Goal: Information Seeking & Learning: Learn about a topic

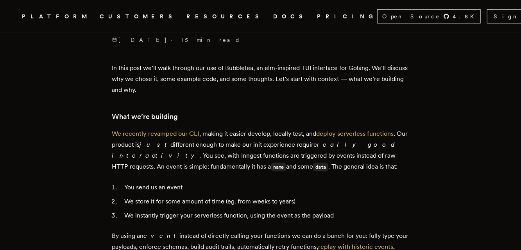
scroll to position [287, 0]
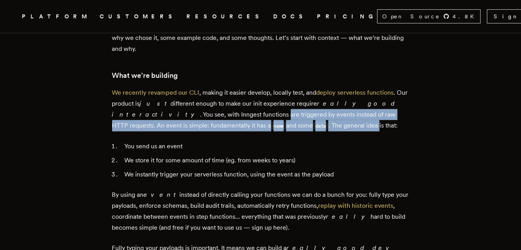
drag, startPoint x: 289, startPoint y: 125, endPoint x: 179, endPoint y: 110, distance: 110.5
click at [179, 110] on p "We recently revamped our CLI , making it easier develop, locally test, and depl…" at bounding box center [260, 109] width 297 height 44
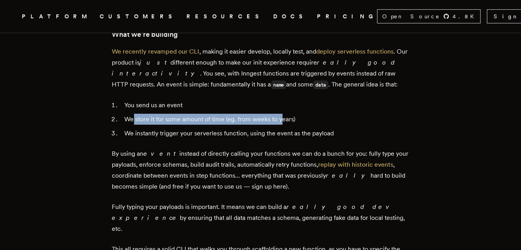
drag, startPoint x: 136, startPoint y: 120, endPoint x: 286, endPoint y: 115, distance: 150.3
click at [286, 115] on li "We store it for some amount of time (eg. from weeks to years)" at bounding box center [265, 119] width 287 height 11
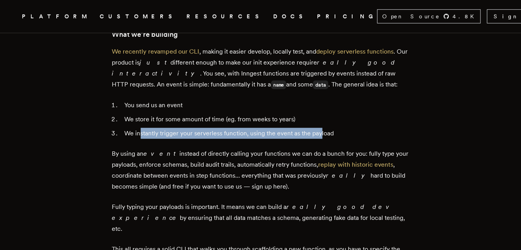
drag, startPoint x: 144, startPoint y: 134, endPoint x: 325, endPoint y: 129, distance: 180.8
click at [325, 129] on li "We instantly trigger your serverless function, using the event as the payload" at bounding box center [265, 133] width 287 height 11
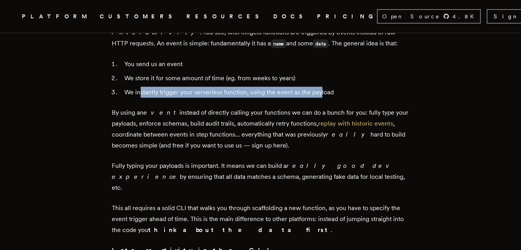
scroll to position [411, 0]
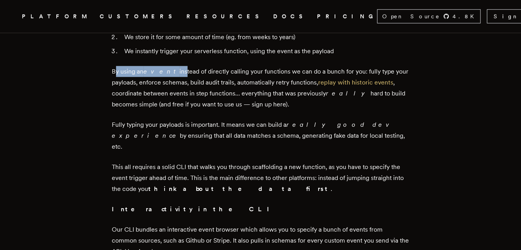
drag, startPoint x: 117, startPoint y: 72, endPoint x: 169, endPoint y: 77, distance: 52.3
click at [169, 77] on p "By using an event instead of directly calling your functions we can do a bunch …" at bounding box center [260, 88] width 297 height 44
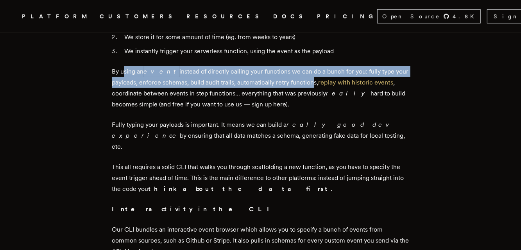
drag, startPoint x: 312, startPoint y: 79, endPoint x: 128, endPoint y: 75, distance: 184.3
click at [128, 75] on p "By using an event instead of directly calling your functions we can do a bunch …" at bounding box center [260, 88] width 297 height 44
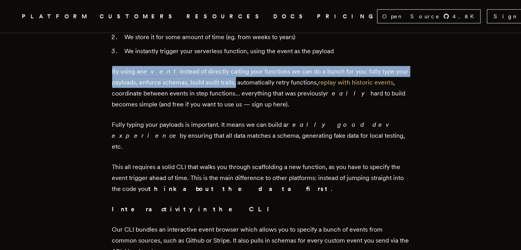
drag, startPoint x: 117, startPoint y: 75, endPoint x: 237, endPoint y: 84, distance: 120.5
click at [237, 84] on p "By using an event instead of directly calling your functions we can do a bunch …" at bounding box center [260, 88] width 297 height 44
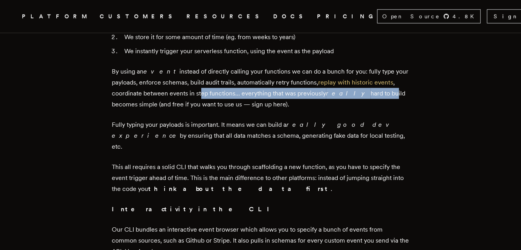
drag, startPoint x: 370, startPoint y: 93, endPoint x: 205, endPoint y: 89, distance: 165.1
click at [205, 89] on p "By using an event instead of directly calling your functions we can do a bunch …" at bounding box center [260, 88] width 297 height 44
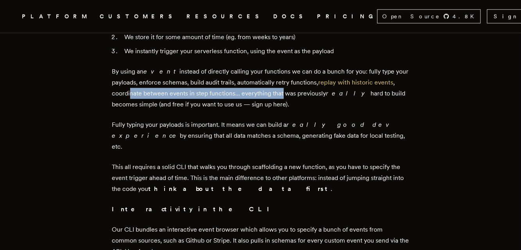
drag, startPoint x: 134, startPoint y: 94, endPoint x: 297, endPoint y: 95, distance: 163.1
click at [286, 95] on p "By using an event instead of directly calling your functions we can do a bunch …" at bounding box center [260, 88] width 297 height 44
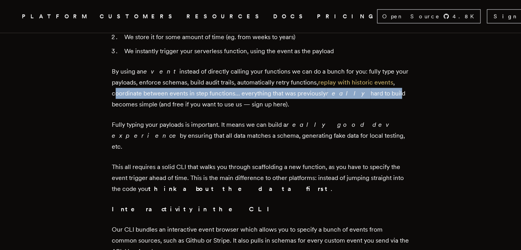
drag, startPoint x: 377, startPoint y: 93, endPoint x: 120, endPoint y: 95, distance: 257.3
click at [120, 95] on p "By using an event instead of directly calling your functions we can do a bunch …" at bounding box center [260, 88] width 297 height 44
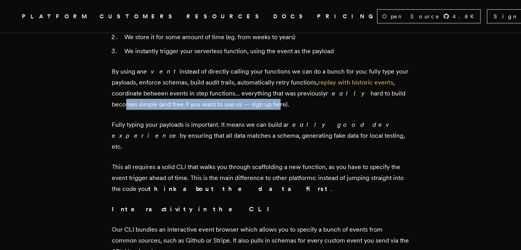
drag, startPoint x: 126, startPoint y: 111, endPoint x: 278, endPoint y: 104, distance: 152.7
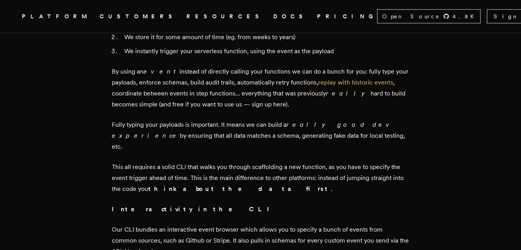
click at [188, 95] on p "By using an event instead of directly calling your functions we can do a bunch …" at bounding box center [260, 88] width 297 height 44
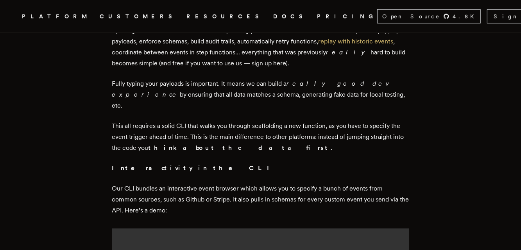
click at [282, 65] on p "By using an event instead of directly calling your functions we can do a bunch …" at bounding box center [260, 47] width 297 height 44
click at [285, 64] on p "By using an event instead of directly calling your functions we can do a bunch …" at bounding box center [260, 47] width 297 height 44
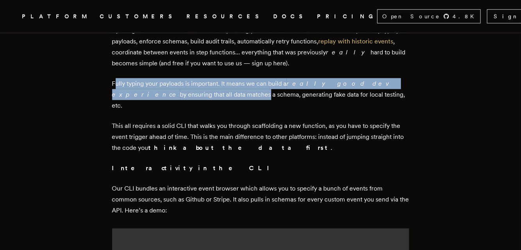
drag, startPoint x: 119, startPoint y: 85, endPoint x: 172, endPoint y: 91, distance: 53.5
click at [171, 90] on p "Fully typing your payloads is important. It means we can build a really good de…" at bounding box center [260, 94] width 297 height 33
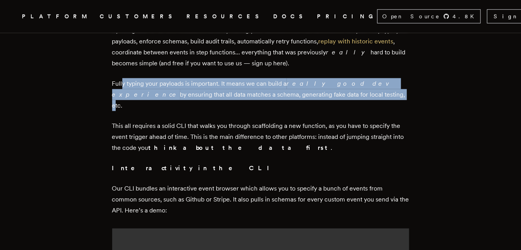
drag, startPoint x: 310, startPoint y: 95, endPoint x: 126, endPoint y: 86, distance: 184.0
click at [126, 86] on p "Fully typing your payloads is important. It means we can build a really good de…" at bounding box center [260, 94] width 297 height 33
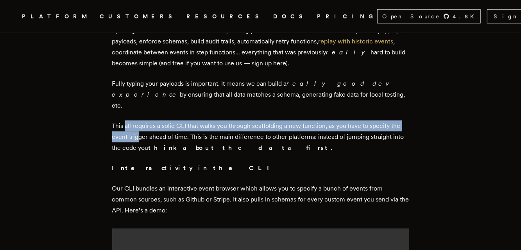
drag, startPoint x: 134, startPoint y: 121, endPoint x: 142, endPoint y: 129, distance: 11.1
click at [142, 129] on p "This all requires a solid CLI that walks you through scaffolding a new function…" at bounding box center [260, 136] width 297 height 33
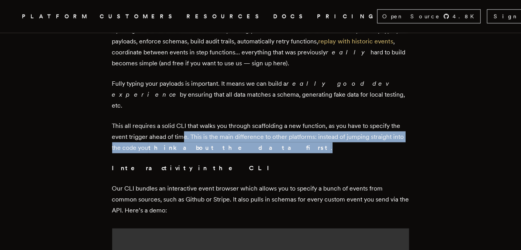
drag, startPoint x: 188, startPoint y: 126, endPoint x: 241, endPoint y: 137, distance: 54.7
click at [241, 137] on p "This all requires a solid CLI that walks you through scaffolding a new function…" at bounding box center [260, 136] width 297 height 33
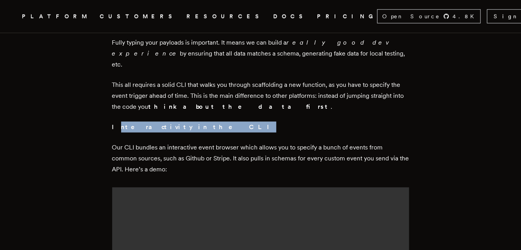
drag, startPoint x: 119, startPoint y: 117, endPoint x: 183, endPoint y: 104, distance: 65.7
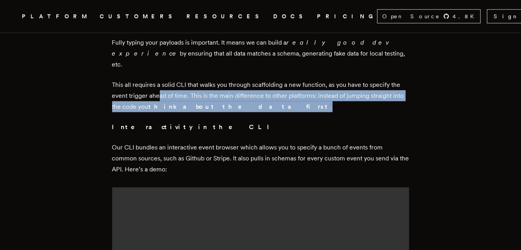
drag, startPoint x: 162, startPoint y: 88, endPoint x: 256, endPoint y: 91, distance: 94.7
click at [256, 91] on p "This all requires a solid CLI that walks you through scaffolding a new function…" at bounding box center [260, 95] width 297 height 33
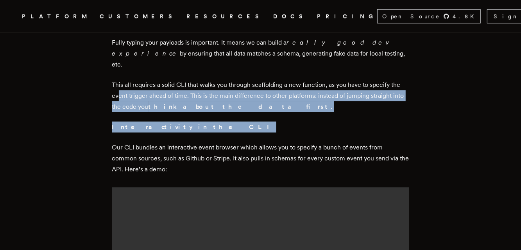
drag, startPoint x: 184, startPoint y: 115, endPoint x: 121, endPoint y: 82, distance: 71.0
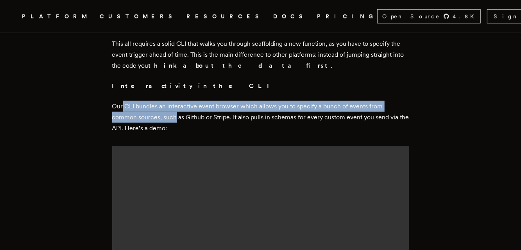
drag, startPoint x: 125, startPoint y: 95, endPoint x: 179, endPoint y: 108, distance: 55.4
click at [179, 108] on p "Our CLI bundles an interactive event browser which allows you to specify a bunc…" at bounding box center [260, 117] width 297 height 33
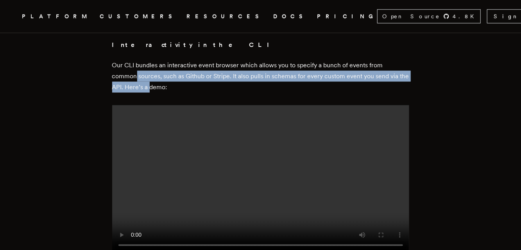
drag, startPoint x: 163, startPoint y: 75, endPoint x: 133, endPoint y: 66, distance: 30.9
click at [138, 66] on p "Our CLI bundles an interactive event browser which allows you to specify a bunc…" at bounding box center [260, 76] width 297 height 33
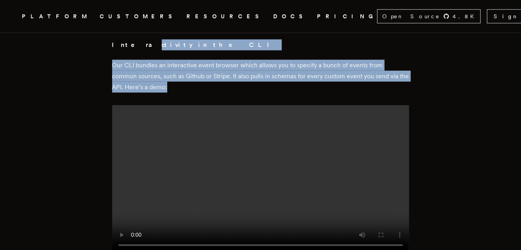
drag, startPoint x: 154, startPoint y: 59, endPoint x: 208, endPoint y: 74, distance: 55.9
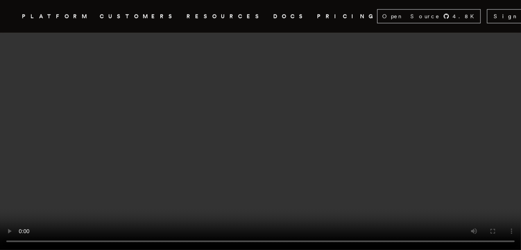
scroll to position [780, 0]
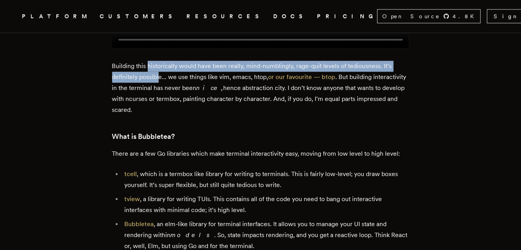
drag, startPoint x: 150, startPoint y: 73, endPoint x: 162, endPoint y: 77, distance: 12.0
click at [162, 77] on p "Building this historically would have been really, mind-numblingly, rage-quit l…" at bounding box center [260, 88] width 297 height 55
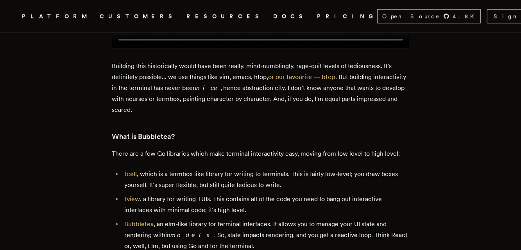
click at [210, 90] on p "Building this historically would have been really, mind-numblingly, rage-quit l…" at bounding box center [260, 88] width 297 height 55
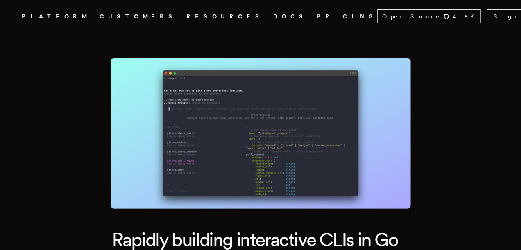
scroll to position [123, 0]
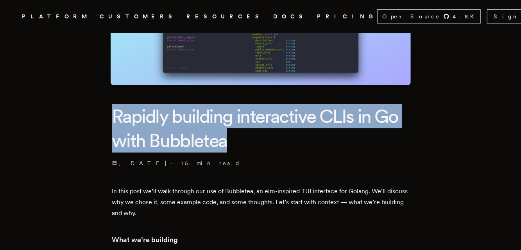
drag, startPoint x: 120, startPoint y: 119, endPoint x: 246, endPoint y: 135, distance: 127.0
click at [246, 135] on h1 "Rapidly building interactive CLIs in Go with Bubbletea" at bounding box center [260, 128] width 297 height 49
copy h1 "Rapidly building interactive CLIs in Go with Bubbletea"
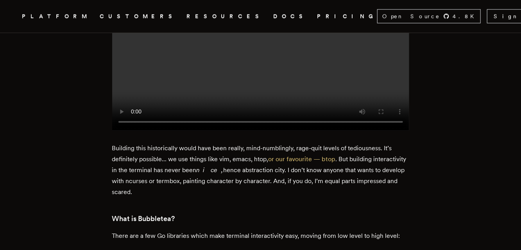
scroll to position [739, 0]
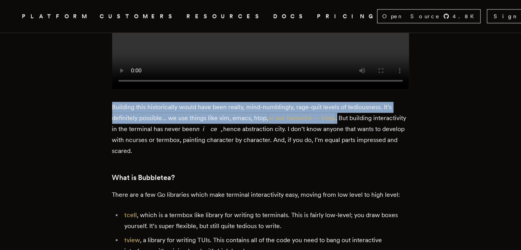
drag, startPoint x: 115, startPoint y: 111, endPoint x: 341, endPoint y: 122, distance: 225.5
click at [341, 122] on p "Building this historically would have been really, mind-numblingly, rage-quit l…" at bounding box center [260, 129] width 297 height 55
copy p "Building this historically would have been really, mind-numblingly, rage-quit l…"
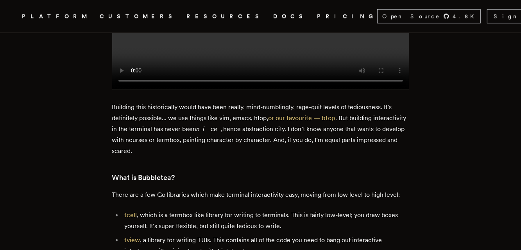
click at [361, 140] on p "Building this historically would have been really, mind-numblingly, rage-quit l…" at bounding box center [260, 129] width 297 height 55
drag, startPoint x: 184, startPoint y: 127, endPoint x: 213, endPoint y: 162, distance: 45.6
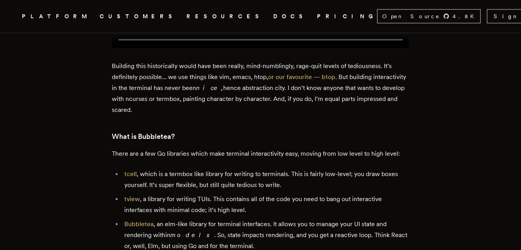
scroll to position [821, 0]
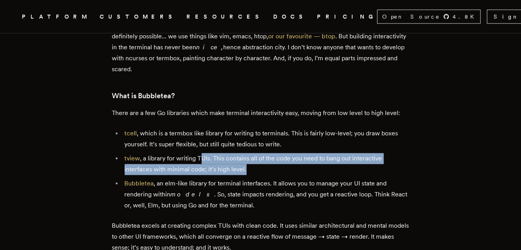
drag, startPoint x: 205, startPoint y: 163, endPoint x: 255, endPoint y: 169, distance: 50.5
click at [255, 169] on li "tview , a library for writing TUIs. This contains all of the code you need to b…" at bounding box center [265, 164] width 287 height 22
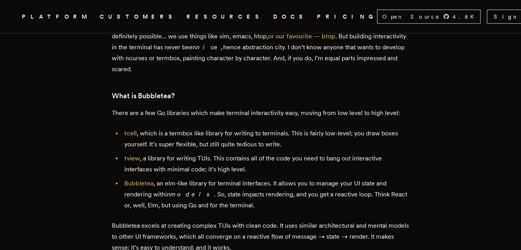
click at [255, 174] on li "tview , a library for writing TUIs. This contains all of the code you need to b…" at bounding box center [265, 164] width 287 height 22
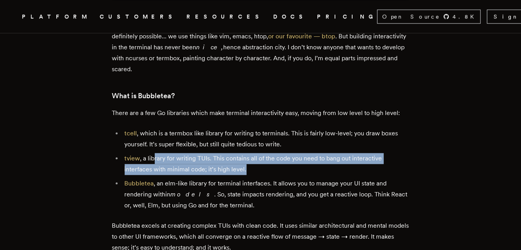
drag, startPoint x: 250, startPoint y: 172, endPoint x: 169, endPoint y: 212, distance: 89.7
click at [156, 167] on li "tview , a library for writing TUIs. This contains all of the code you need to b…" at bounding box center [265, 164] width 287 height 22
drag, startPoint x: 152, startPoint y: 165, endPoint x: 234, endPoint y: 176, distance: 82.8
click at [234, 175] on li "tview , a library for writing TUIs. This contains all of the code you need to b…" at bounding box center [265, 164] width 287 height 22
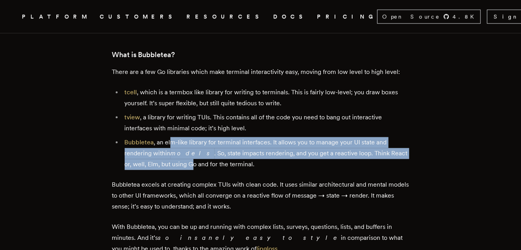
drag, startPoint x: 173, startPoint y: 152, endPoint x: 187, endPoint y: 163, distance: 18.3
click at [187, 163] on li "Bubbletea , an elm-like library for terminal interfaces. It allows you to manag…" at bounding box center [265, 153] width 287 height 33
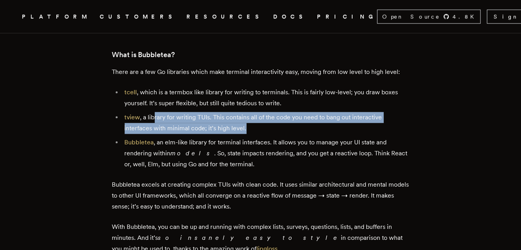
drag, startPoint x: 246, startPoint y: 132, endPoint x: 156, endPoint y: 122, distance: 90.9
click at [156, 122] on li "tview , a library for writing TUIs. This contains all of the code you need to b…" at bounding box center [265, 123] width 287 height 22
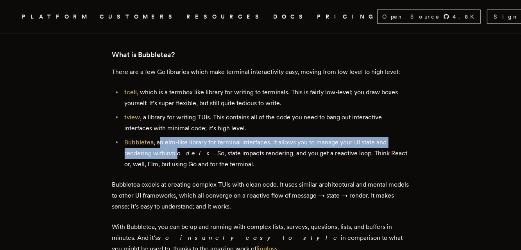
drag, startPoint x: 165, startPoint y: 149, endPoint x: 178, endPoint y: 159, distance: 16.1
click at [178, 159] on li "Bubbletea , an elm-like library for terminal interfaces. It allows you to manag…" at bounding box center [265, 153] width 287 height 33
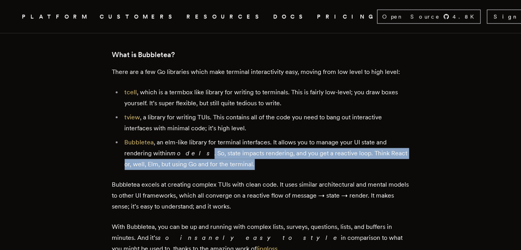
drag, startPoint x: 194, startPoint y: 160, endPoint x: 260, endPoint y: 167, distance: 65.7
click at [260, 167] on li "Bubbletea , an elm-like library for terminal interfaces. It allows you to manag…" at bounding box center [265, 153] width 287 height 33
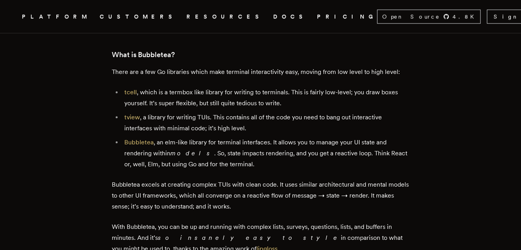
click at [260, 167] on li "Bubbletea , an elm-like library for terminal interfaces. It allows you to manag…" at bounding box center [265, 153] width 287 height 33
drag, startPoint x: 154, startPoint y: 156, endPoint x: 214, endPoint y: 160, distance: 60.0
click at [214, 160] on li "Bubbletea , an elm-like library for terminal interfaces. It allows you to manag…" at bounding box center [265, 153] width 287 height 33
drag, startPoint x: 268, startPoint y: 156, endPoint x: 184, endPoint y: 156, distance: 83.7
click at [184, 156] on li "Bubbletea , an elm-like library for terminal interfaces. It allows you to manag…" at bounding box center [265, 153] width 287 height 33
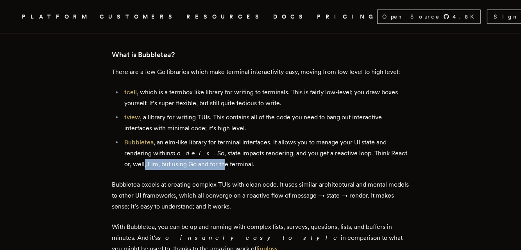
drag, startPoint x: 139, startPoint y: 169, endPoint x: 220, endPoint y: 170, distance: 81.0
click at [220, 170] on li "Bubbletea , an elm-like library for terminal interfaces. It allows you to manag…" at bounding box center [265, 153] width 287 height 33
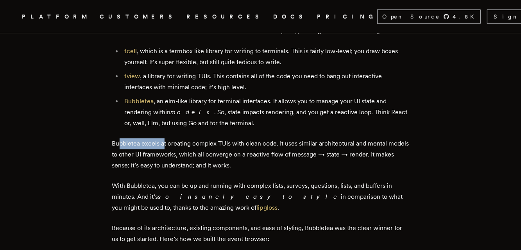
drag, startPoint x: 124, startPoint y: 150, endPoint x: 167, endPoint y: 150, distance: 43.8
click at [167, 150] on p "Bubbletea excels at creating complex TUIs with clean code. It uses similar arch…" at bounding box center [260, 154] width 297 height 33
drag, startPoint x: 220, startPoint y: 148, endPoint x: 272, endPoint y: 148, distance: 51.6
click at [272, 148] on p "Bubbletea excels at creating complex TUIs with clean code. It uses similar arch…" at bounding box center [260, 154] width 297 height 33
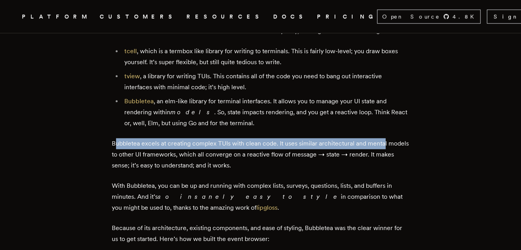
drag, startPoint x: 384, startPoint y: 152, endPoint x: 118, endPoint y: 149, distance: 266.4
click at [118, 149] on p "Bubbletea excels at creating complex TUIs with clean code. It uses similar arch…" at bounding box center [260, 154] width 297 height 33
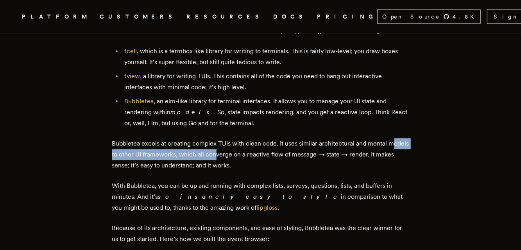
drag, startPoint x: 119, startPoint y: 159, endPoint x: 240, endPoint y: 160, distance: 120.9
click at [240, 160] on p "Bubbletea excels at creating complex TUIs with clean code. It uses similar arch…" at bounding box center [260, 154] width 297 height 33
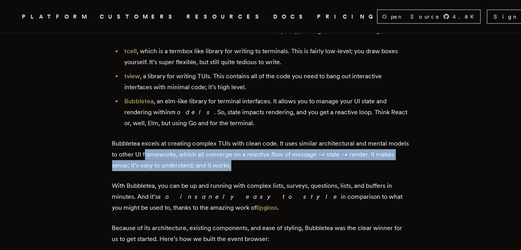
drag, startPoint x: 257, startPoint y: 169, endPoint x: 169, endPoint y: 157, distance: 88.7
click at [169, 157] on p "Bubbletea excels at creating complex TUIs with clean code. It uses similar arch…" at bounding box center [260, 154] width 297 height 33
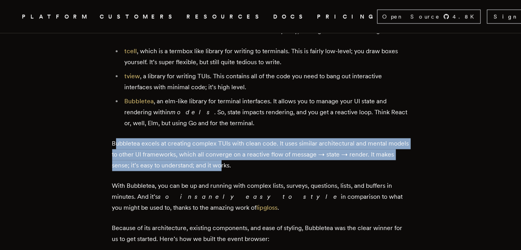
drag, startPoint x: 118, startPoint y: 146, endPoint x: 242, endPoint y: 166, distance: 125.2
click at [243, 165] on p "Bubbletea excels at creating complex TUIs with clean code. It uses similar arch…" at bounding box center [260, 154] width 297 height 33
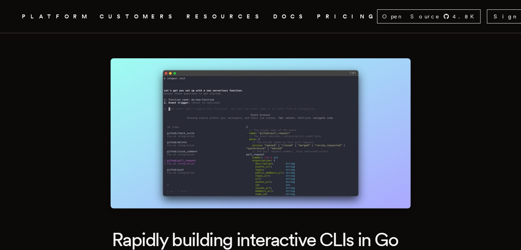
scroll to position [82, 0]
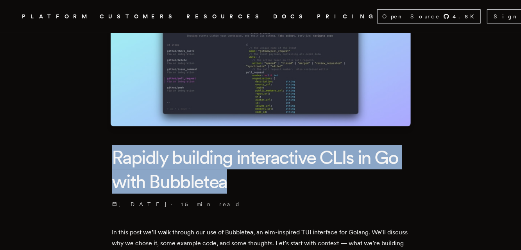
drag, startPoint x: 118, startPoint y: 155, endPoint x: 244, endPoint y: 176, distance: 128.3
click at [244, 176] on h1 "Rapidly building interactive CLIs in Go with Bubbletea" at bounding box center [260, 169] width 297 height 49
copy h1 "Rapidly building interactive CLIs in Go with Bubbletea"
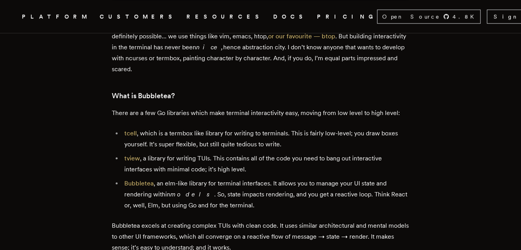
scroll to position [903, 0]
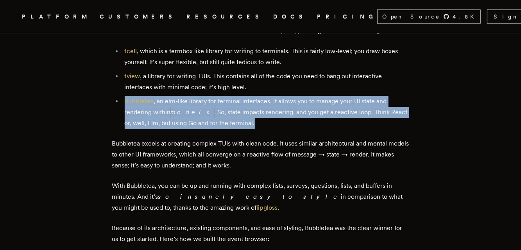
drag, startPoint x: 257, startPoint y: 127, endPoint x: 127, endPoint y: 106, distance: 132.1
click at [127, 106] on li "Bubbletea , an elm-like library for terminal interfaces. It allows you to manag…" at bounding box center [265, 112] width 287 height 33
copy li "Bubbletea , an elm-like library for terminal interfaces. It allows you to manag…"
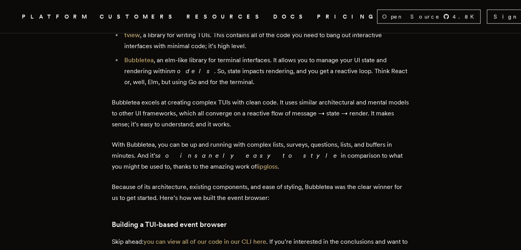
click at [136, 106] on p "Bubbletea excels at creating complex TUIs with clean code. It uses similar arch…" at bounding box center [260, 113] width 297 height 33
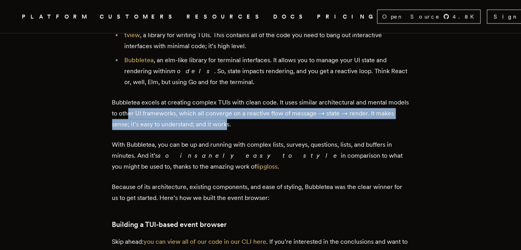
drag, startPoint x: 154, startPoint y: 118, endPoint x: 250, endPoint y: 131, distance: 97.1
click at [250, 130] on p "Bubbletea excels at creating complex TUIs with clean code. It uses similar arch…" at bounding box center [260, 113] width 297 height 33
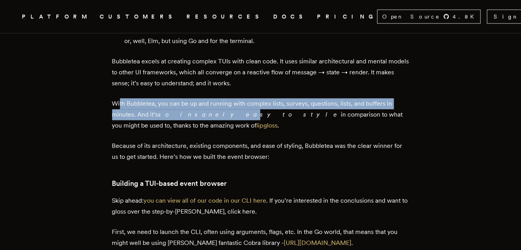
drag, startPoint x: 124, startPoint y: 111, endPoint x: 208, endPoint y: 117, distance: 84.7
click at [203, 124] on p "With Bubbletea, you can be up and running with complex lists, surveys, question…" at bounding box center [260, 114] width 297 height 33
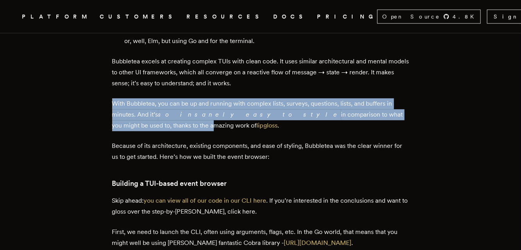
drag, startPoint x: 380, startPoint y: 119, endPoint x: 115, endPoint y: 108, distance: 265.8
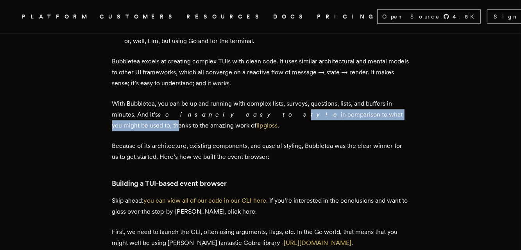
drag, startPoint x: 219, startPoint y: 114, endPoint x: 375, endPoint y: 118, distance: 155.3
click at [361, 116] on p "With Bubbletea, you can be up and running with complex lists, surveys, question…" at bounding box center [260, 114] width 297 height 33
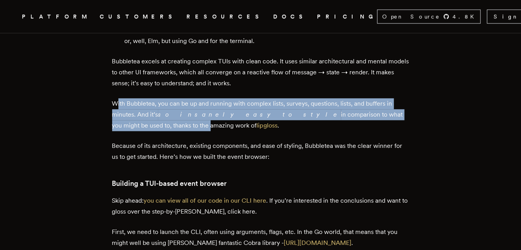
drag, startPoint x: 392, startPoint y: 120, endPoint x: 120, endPoint y: 108, distance: 271.7
click at [120, 108] on p "With Bubbletea, you can be up and running with complex lists, surveys, question…" at bounding box center [260, 114] width 297 height 33
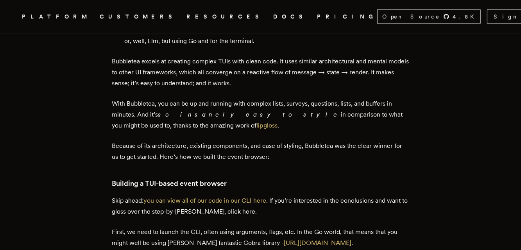
click at [128, 129] on p "With Bubbletea, you can be up and running with complex lists, surveys, question…" at bounding box center [260, 114] width 297 height 33
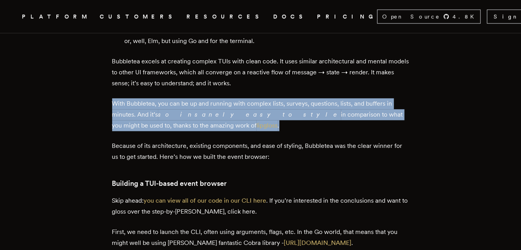
drag, startPoint x: 105, startPoint y: 110, endPoint x: 222, endPoint y: 128, distance: 118.3
copy p "With Bubbletea, you can be up and running with complex lists, surveys, question…"
